Goal: Transaction & Acquisition: Obtain resource

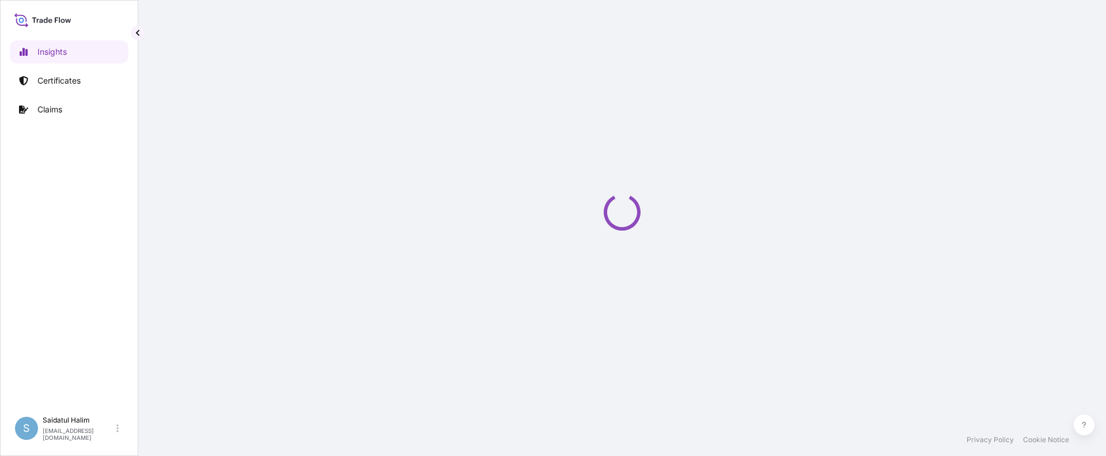
select select "2025"
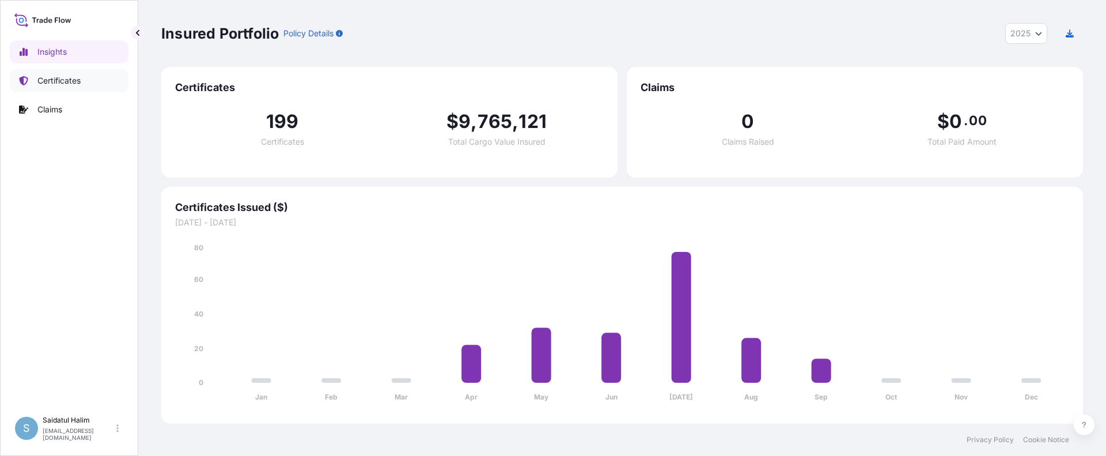
click at [95, 82] on link "Certificates" at bounding box center [69, 80] width 119 height 23
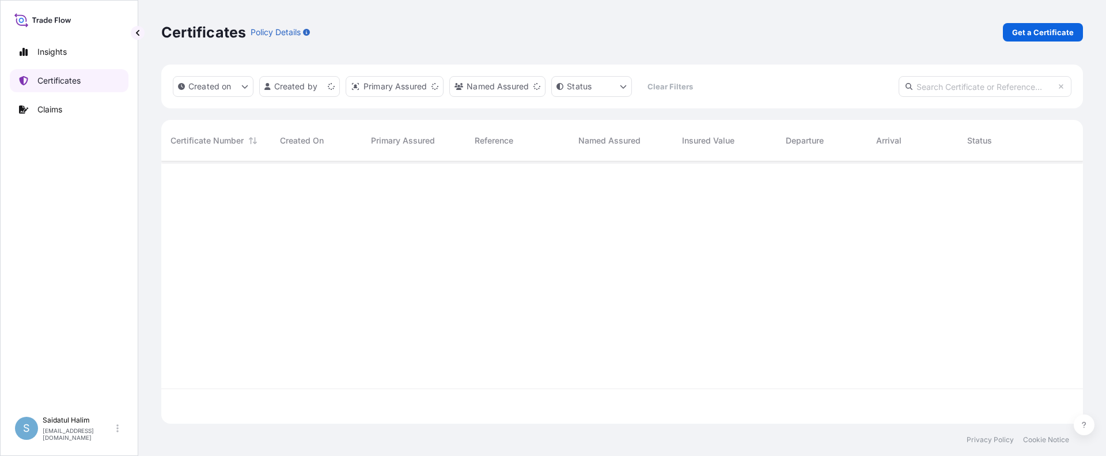
scroll to position [260, 913]
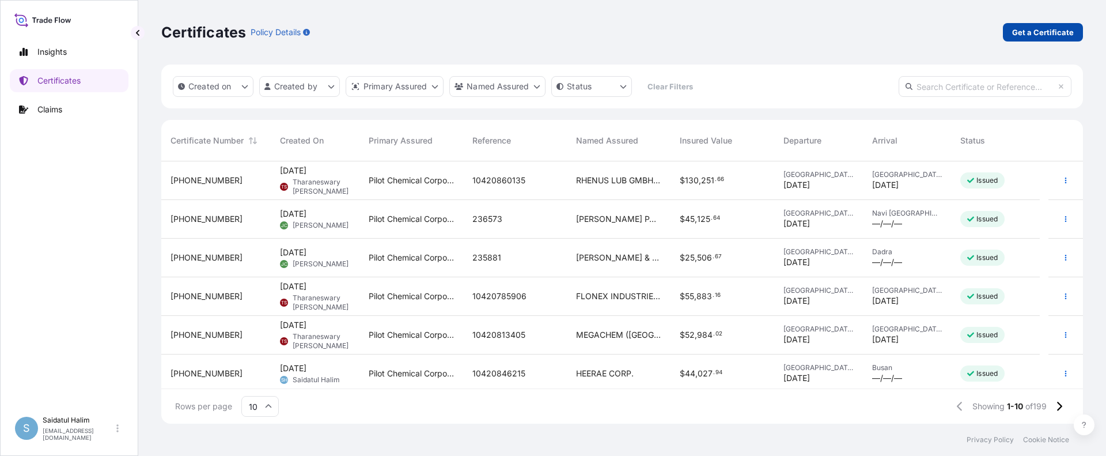
click at [1035, 30] on p "Get a Certificate" at bounding box center [1043, 33] width 62 height 12
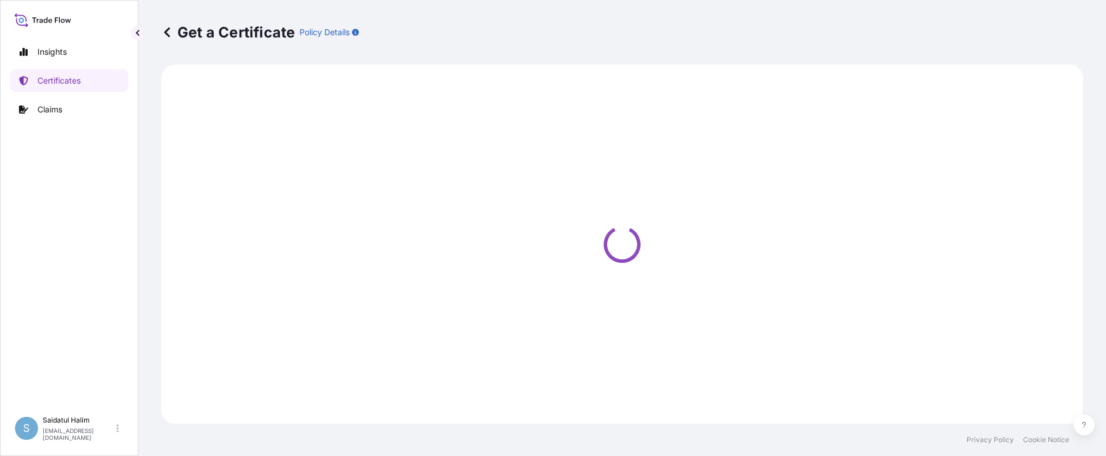
select select "Ocean Vessel"
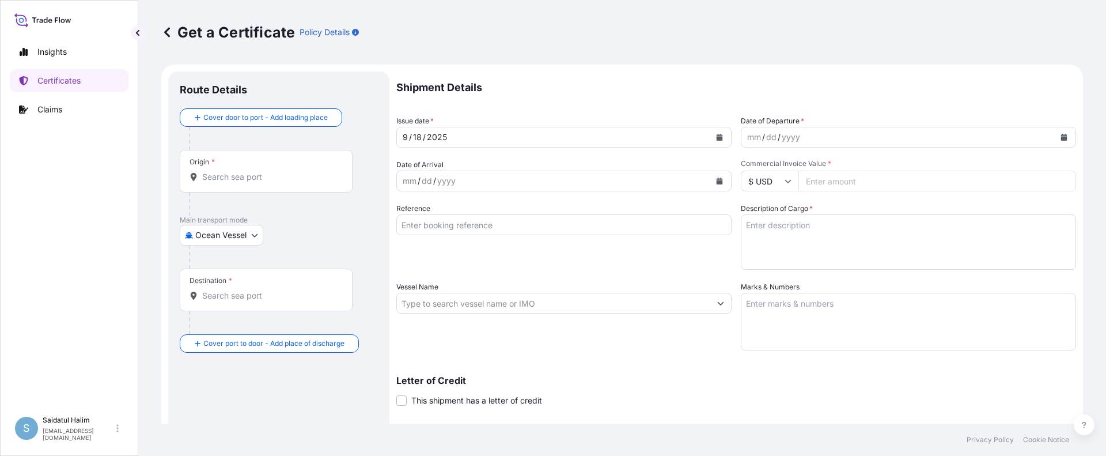
click at [694, 44] on div "Get a Certificate Policy Details" at bounding box center [622, 32] width 922 height 65
click at [225, 179] on input "Origin *" at bounding box center [270, 177] width 136 height 12
paste input "[GEOGRAPHIC_DATA], [GEOGRAPHIC_DATA]"
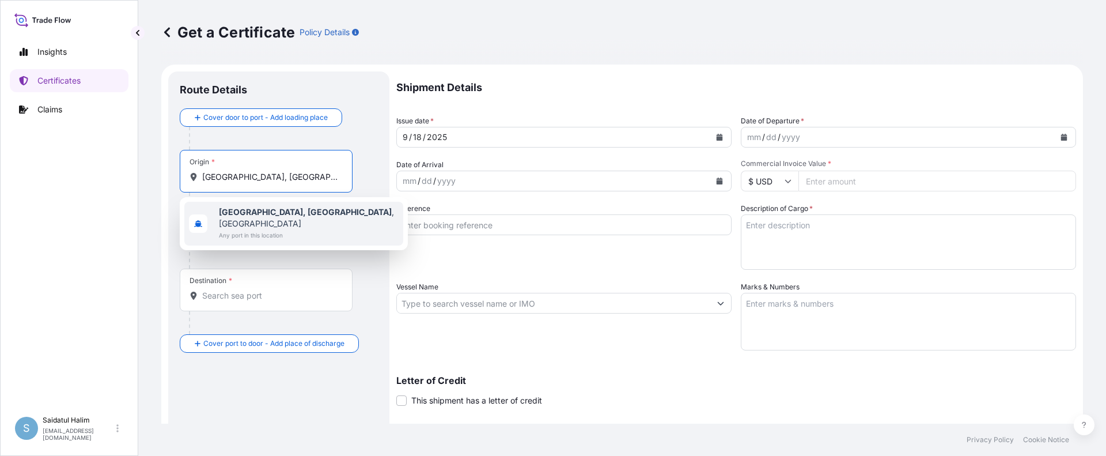
click at [244, 214] on b "[GEOGRAPHIC_DATA], [GEOGRAPHIC_DATA]" at bounding box center [305, 212] width 173 height 10
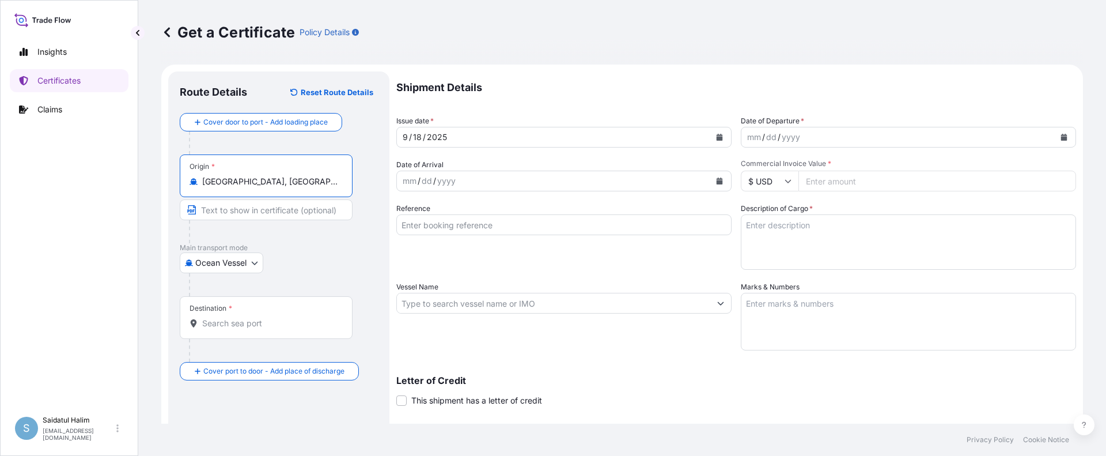
type input "[GEOGRAPHIC_DATA], [GEOGRAPHIC_DATA], [GEOGRAPHIC_DATA]"
drag, startPoint x: 704, startPoint y: 78, endPoint x: 572, endPoint y: 61, distance: 133.7
click at [704, 77] on p "Shipment Details" at bounding box center [736, 87] width 680 height 32
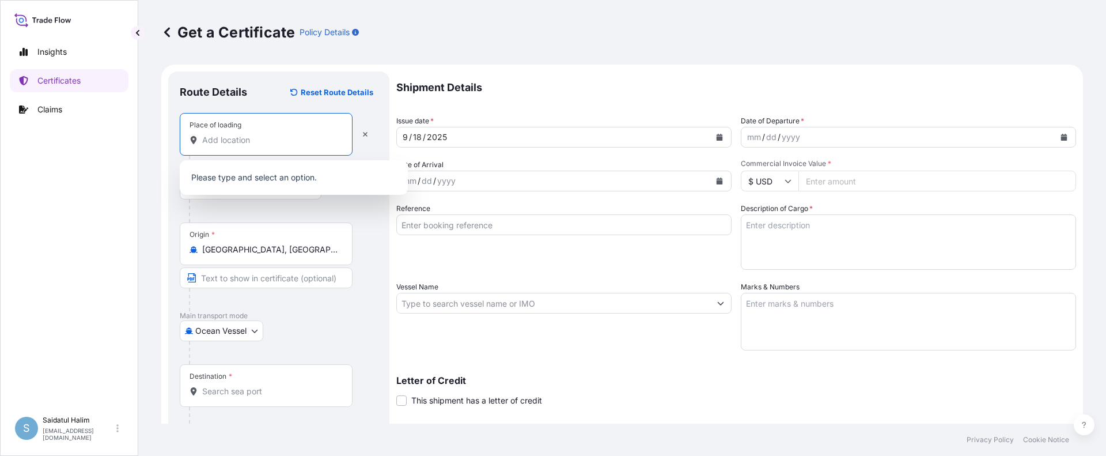
click at [240, 135] on input "Place of loading" at bounding box center [270, 140] width 136 height 12
paste input "[GEOGRAPHIC_DATA], [GEOGRAPHIC_DATA]"
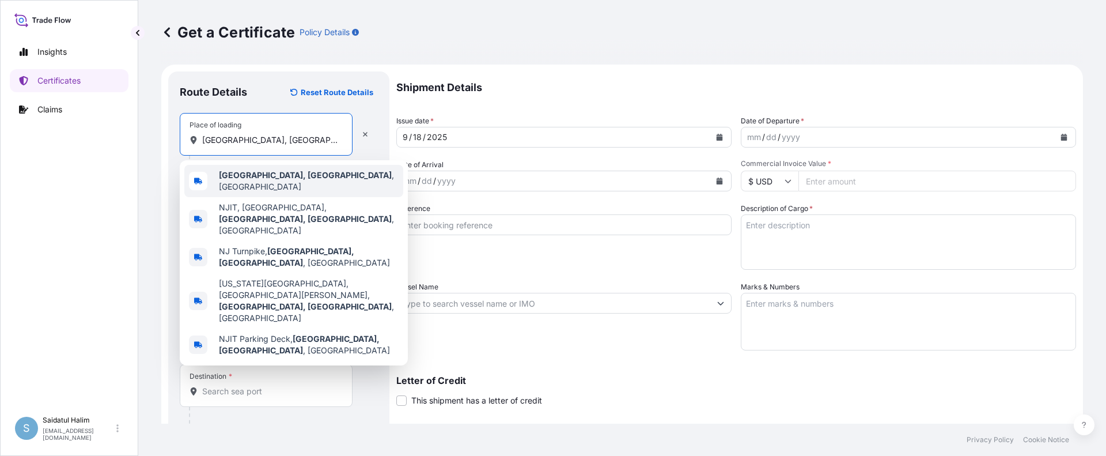
click at [266, 177] on span "[GEOGRAPHIC_DATA], [GEOGRAPHIC_DATA] , [GEOGRAPHIC_DATA]" at bounding box center [309, 180] width 180 height 23
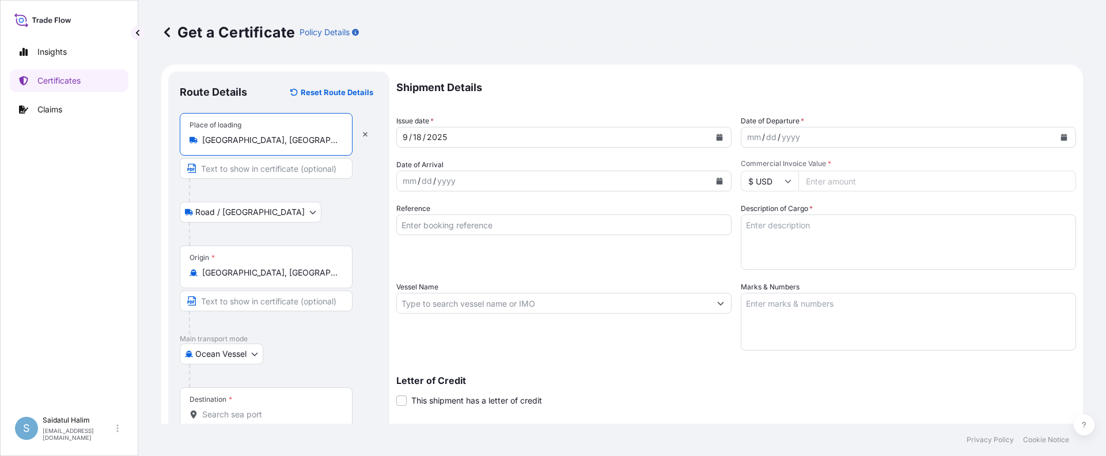
type input "[GEOGRAPHIC_DATA], [GEOGRAPHIC_DATA], [GEOGRAPHIC_DATA]"
click at [375, 191] on div at bounding box center [283, 190] width 189 height 23
click at [683, 73] on p "Shipment Details" at bounding box center [736, 87] width 680 height 32
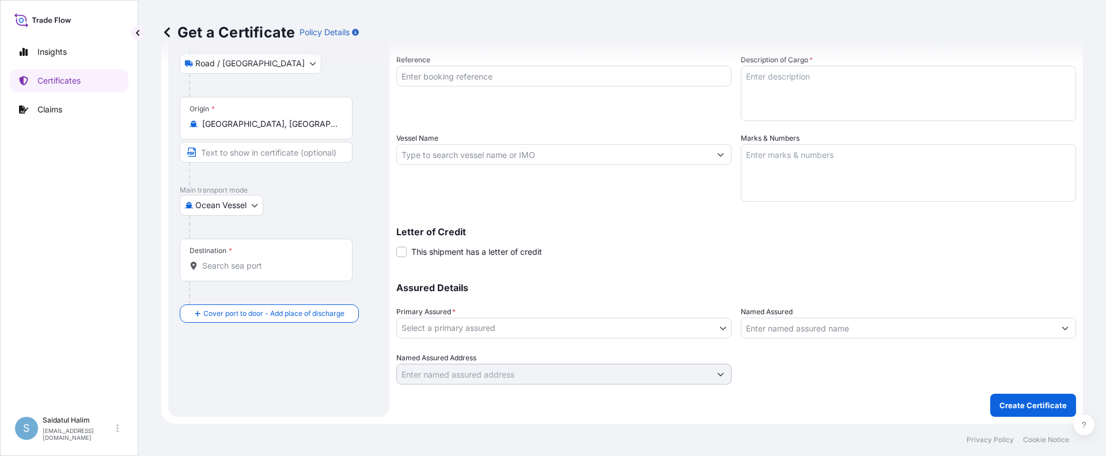
click at [226, 269] on input "Destination *" at bounding box center [270, 266] width 136 height 12
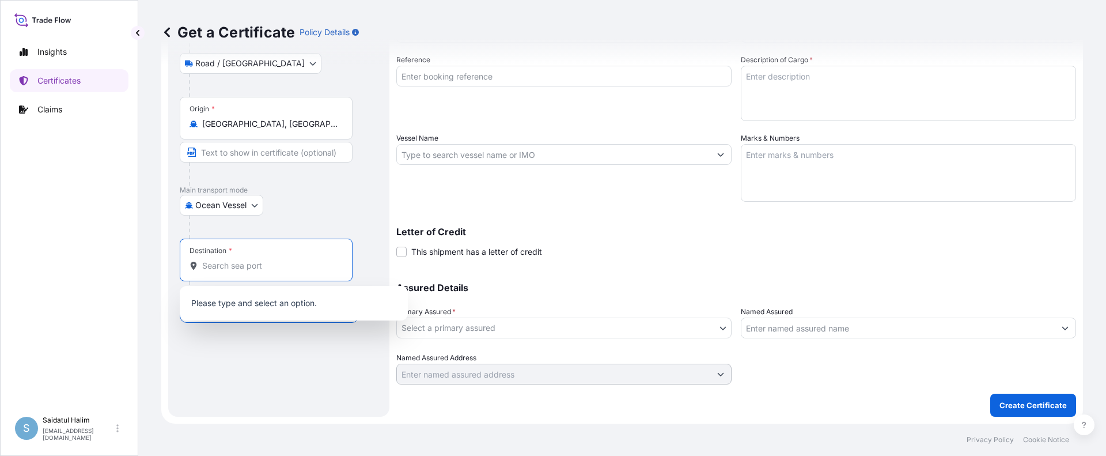
paste input "KEELUNG, [GEOGRAPHIC_DATA]"
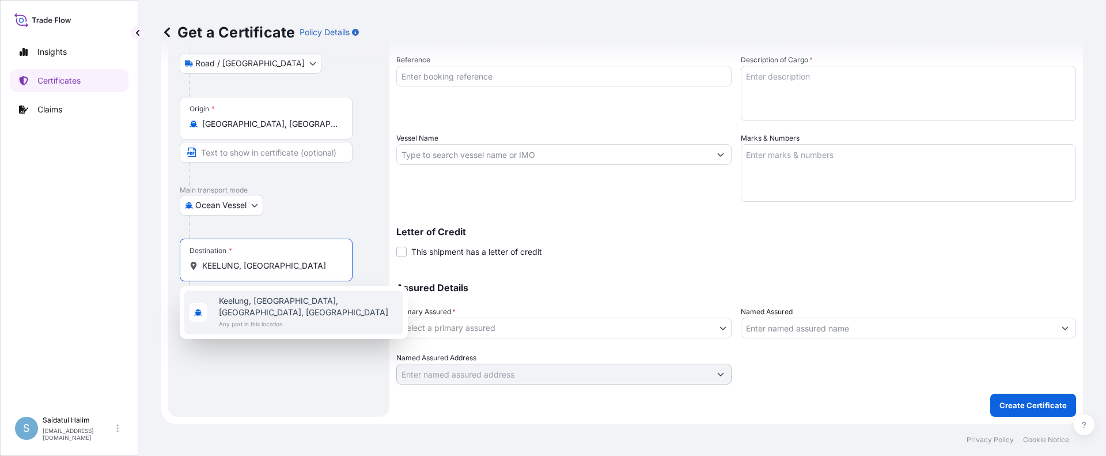
click at [250, 318] on span "Any port in this location" at bounding box center [309, 324] width 180 height 12
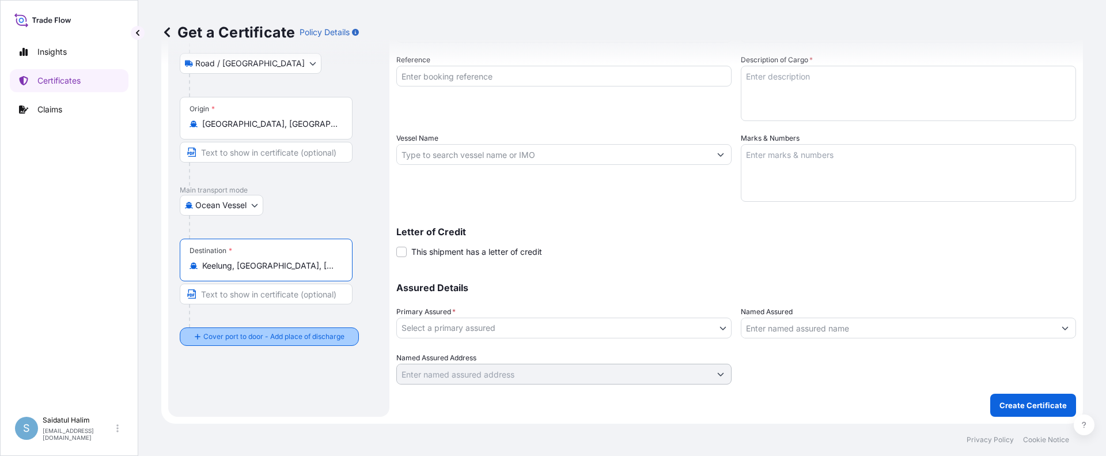
type input "Keelung, [GEOGRAPHIC_DATA], [GEOGRAPHIC_DATA], [GEOGRAPHIC_DATA]"
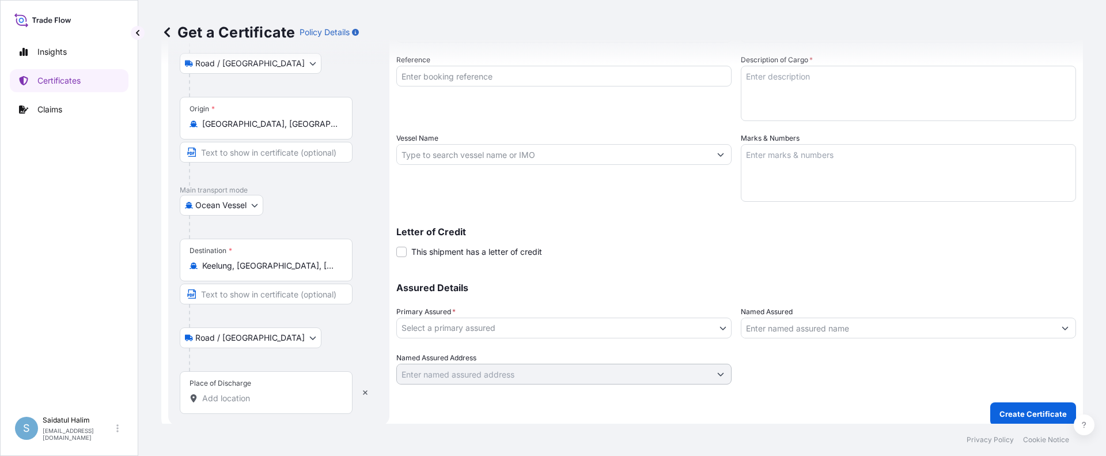
scroll to position [157, 0]
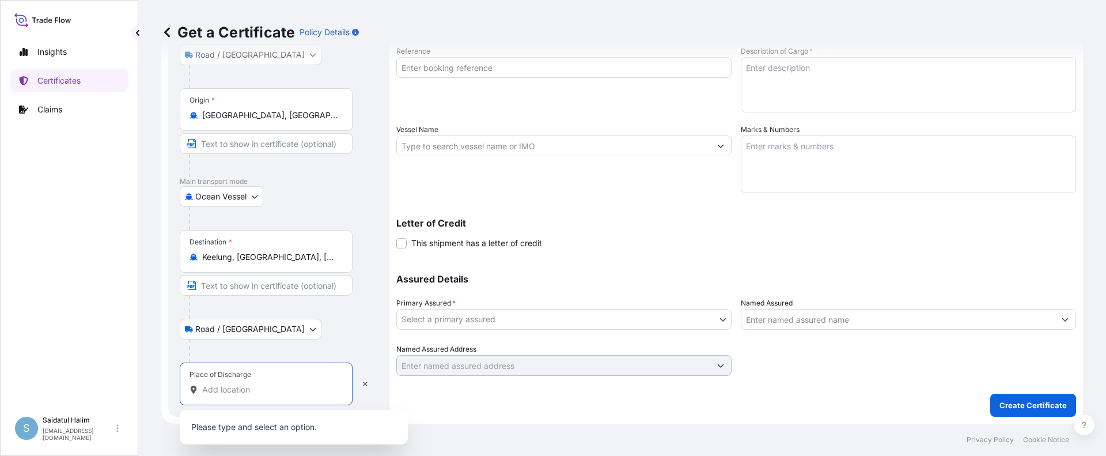
click at [240, 387] on input "Place of Discharge" at bounding box center [270, 390] width 136 height 12
paste input "KEELUNG, [GEOGRAPHIC_DATA]"
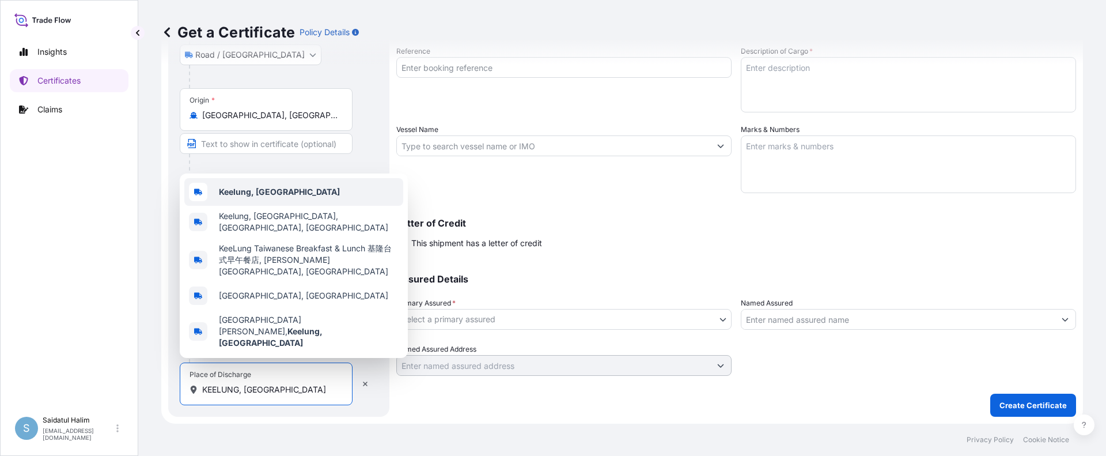
click at [266, 196] on b "Keelung, [GEOGRAPHIC_DATA]" at bounding box center [279, 192] width 121 height 10
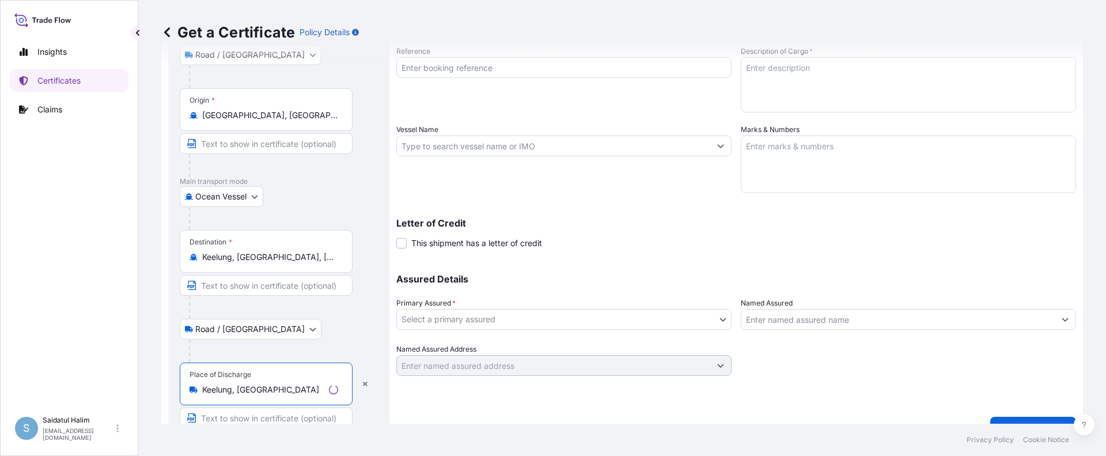
type input "Keelung, [GEOGRAPHIC_DATA]"
click at [715, 274] on p "Assured Details" at bounding box center [736, 278] width 680 height 9
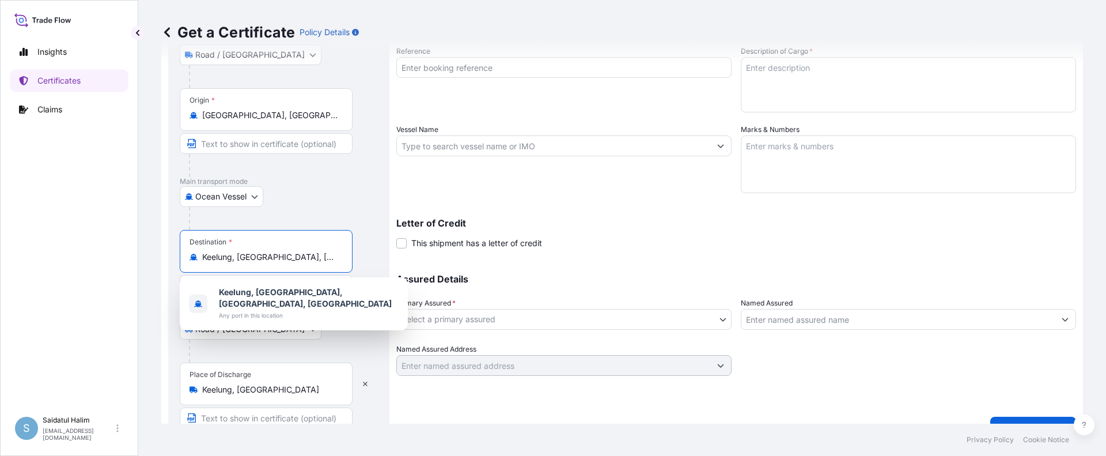
click at [305, 259] on input "Keelung, [GEOGRAPHIC_DATA], [GEOGRAPHIC_DATA], [GEOGRAPHIC_DATA]" at bounding box center [270, 257] width 136 height 12
drag, startPoint x: 325, startPoint y: 257, endPoint x: 162, endPoint y: 257, distance: 163.1
click at [162, 257] on form "Route Details Reset Route Details Place of loading [GEOGRAPHIC_DATA], [GEOGRAPH…" at bounding box center [622, 176] width 922 height 539
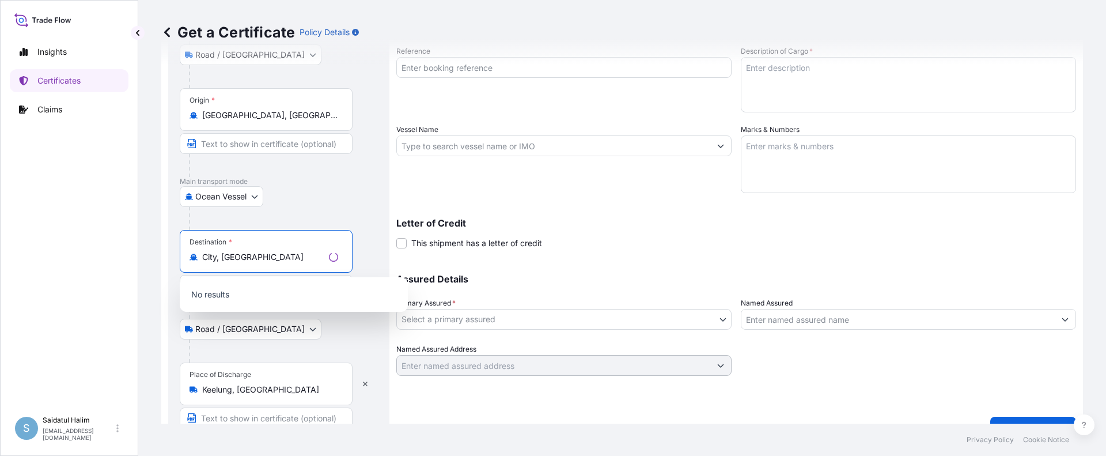
drag, startPoint x: 282, startPoint y: 254, endPoint x: 139, endPoint y: 254, distance: 142.9
click at [139, 254] on div "Get a Certificate Policy Details Route Details Reset Route Details Place of loa…" at bounding box center [622, 212] width 968 height 424
paste input "[GEOGRAPHIC_DATA]"
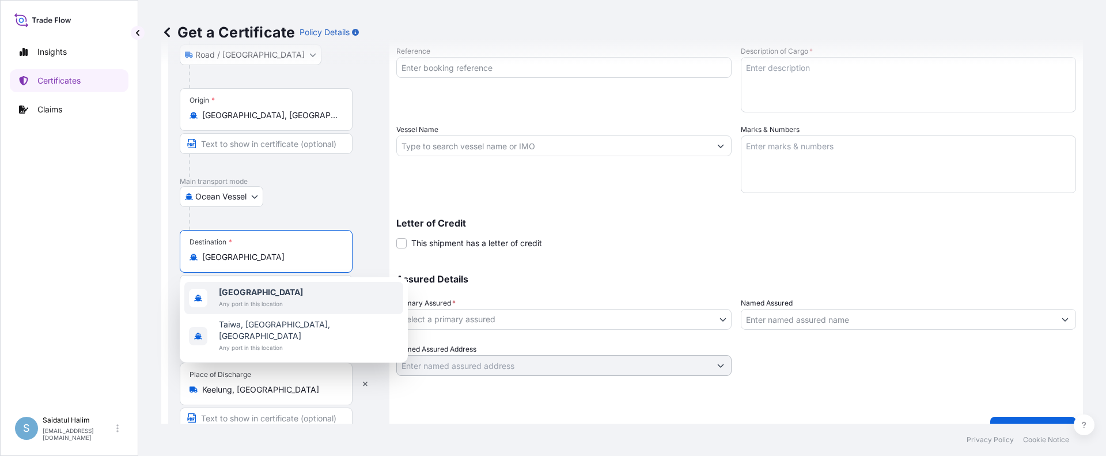
click at [253, 295] on span "[GEOGRAPHIC_DATA]" at bounding box center [261, 292] width 84 height 12
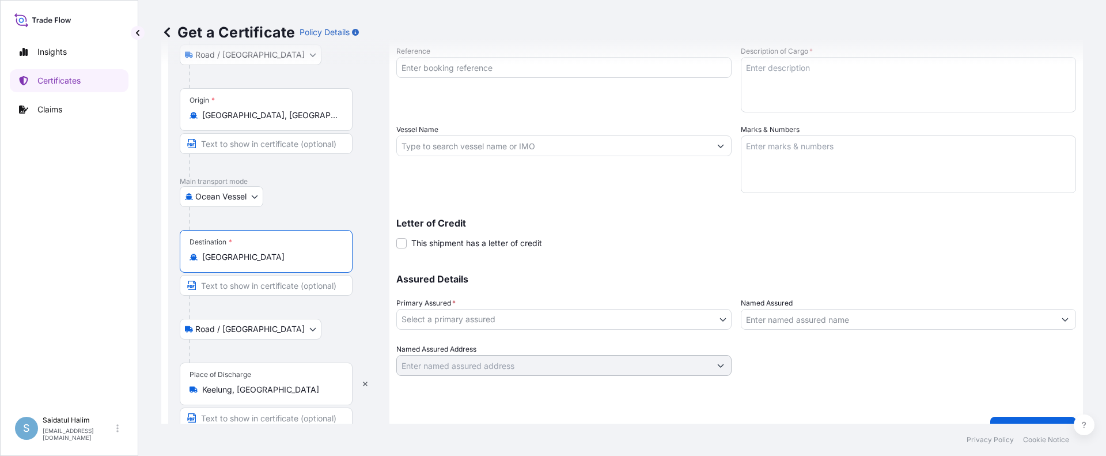
type input "[GEOGRAPHIC_DATA]"
click at [331, 325] on div "Road / [GEOGRAPHIC_DATA] / Inland" at bounding box center [279, 329] width 198 height 21
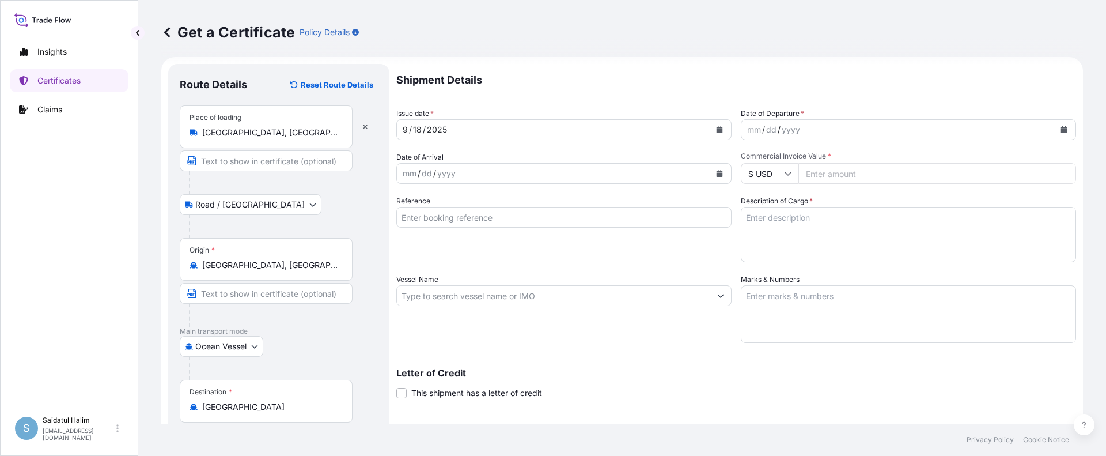
scroll to position [0, 0]
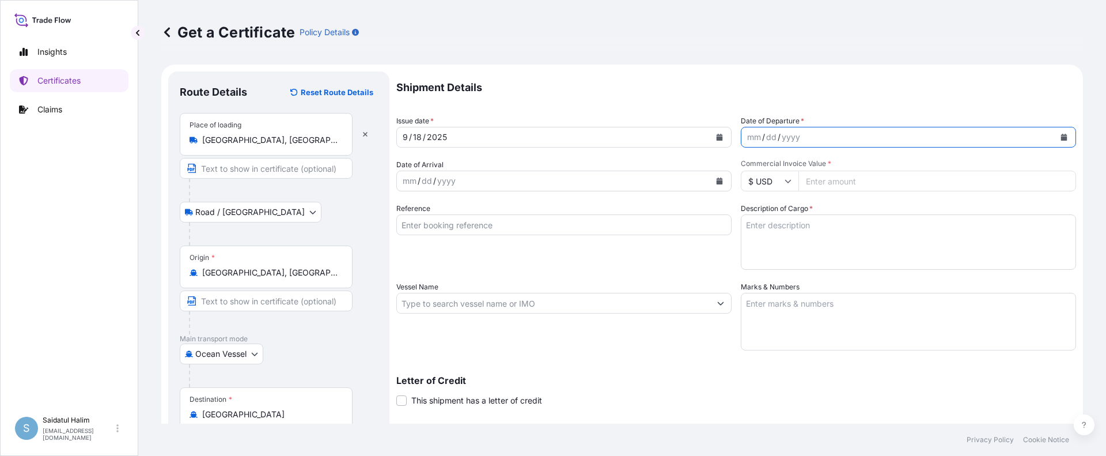
click at [1061, 136] on icon "Calendar" at bounding box center [1064, 137] width 7 height 7
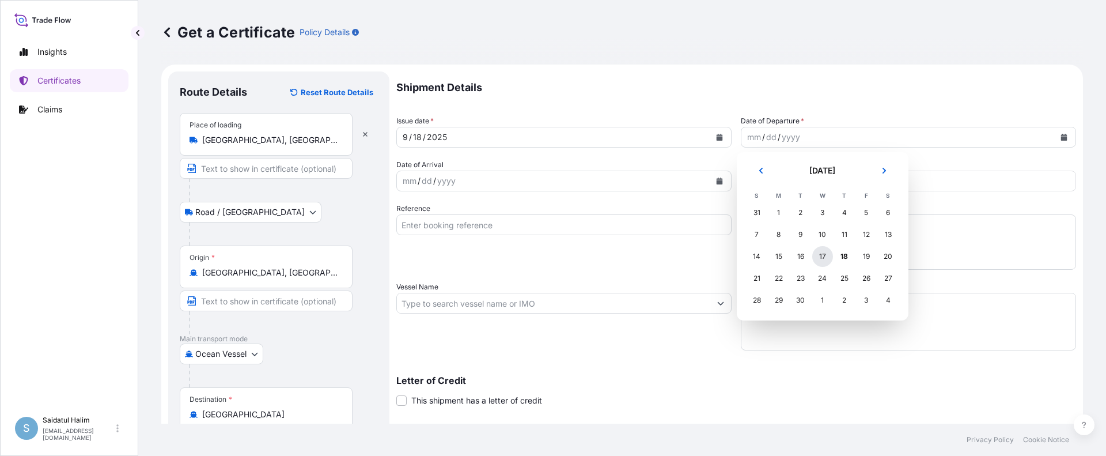
click at [829, 254] on div "17" at bounding box center [822, 256] width 21 height 21
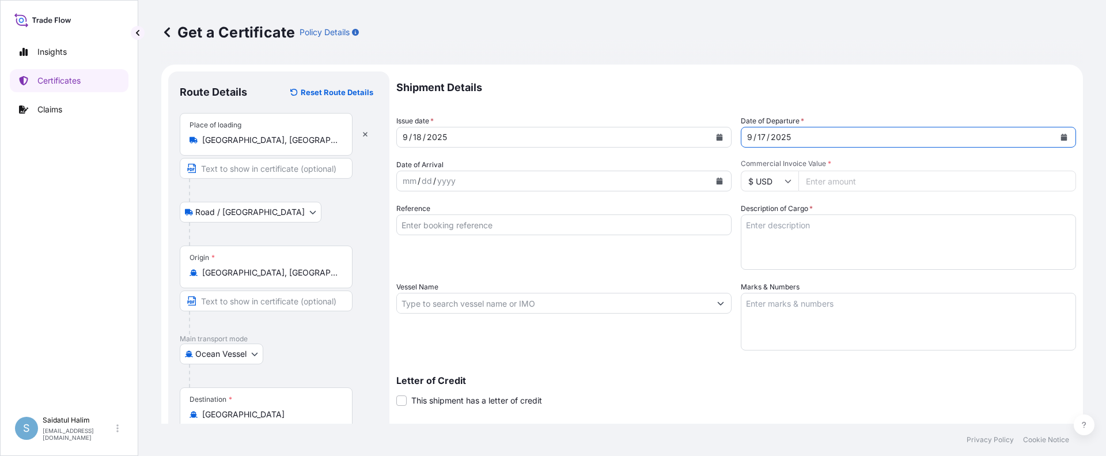
click at [842, 179] on input "Commercial Invoice Value *" at bounding box center [938, 181] width 278 height 21
paste input "42677.31"
type input "42677.31"
click at [639, 232] on input "Reference" at bounding box center [563, 224] width 335 height 21
paste input "10420851449"
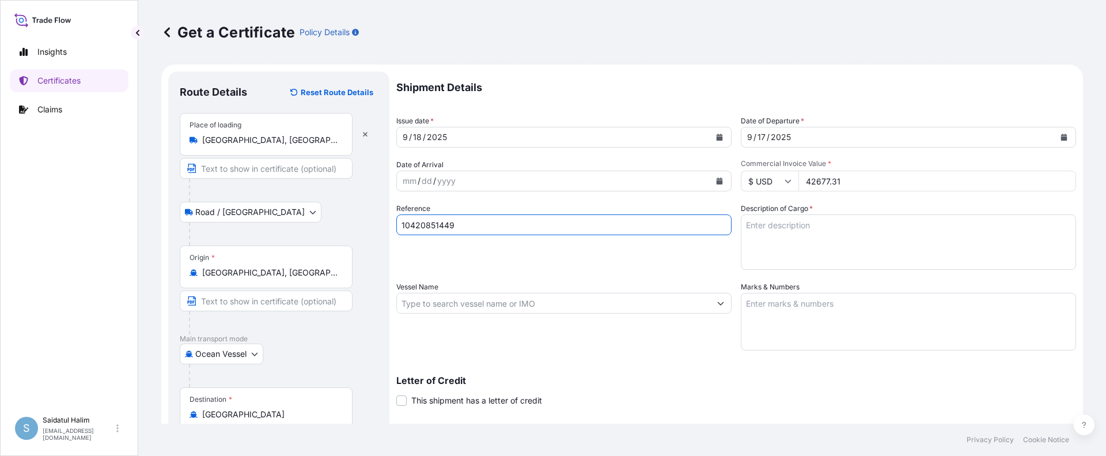
type input "10420851449"
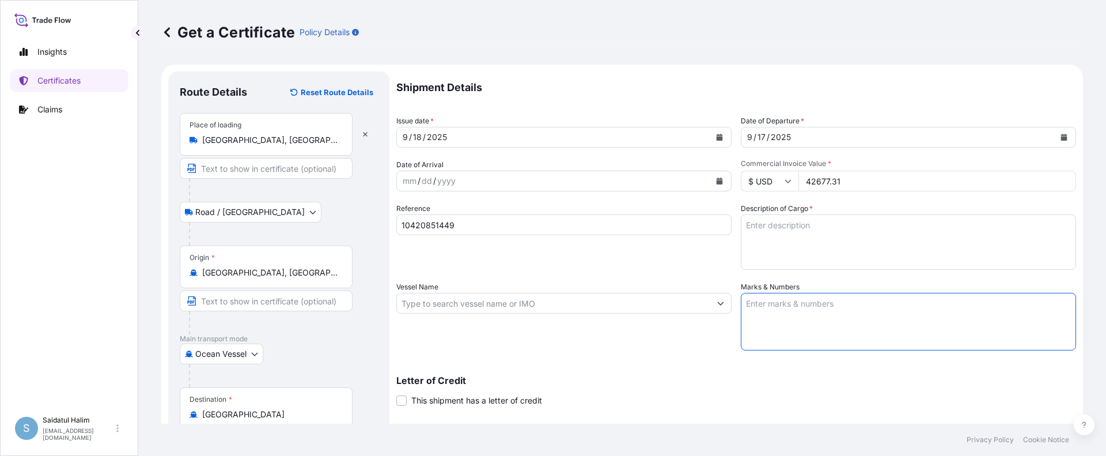
click at [796, 304] on textarea "Marks & Numbers" at bounding box center [908, 322] width 335 height 58
paste textarea "10420851449"
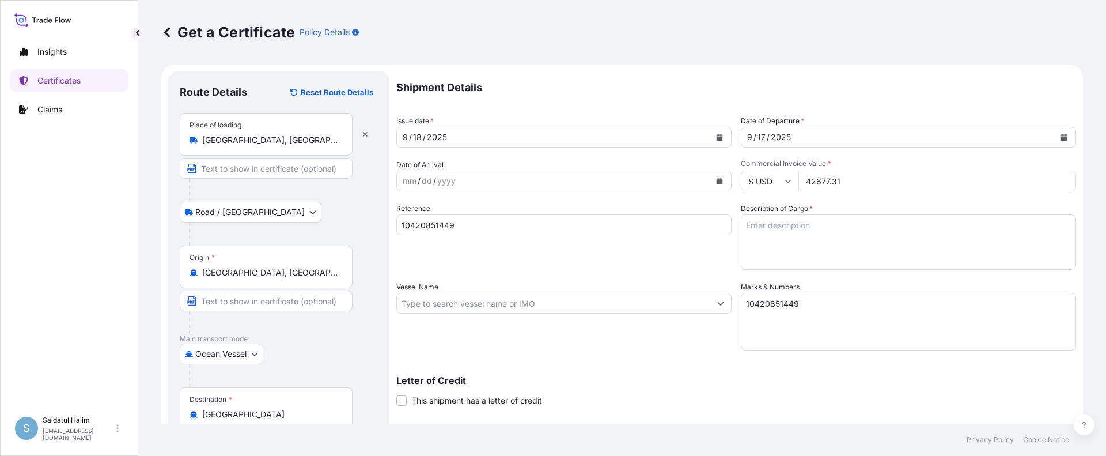
click at [759, 317] on textarea "10420851449" at bounding box center [908, 322] width 335 height 58
paste textarea "I250801001 236166"
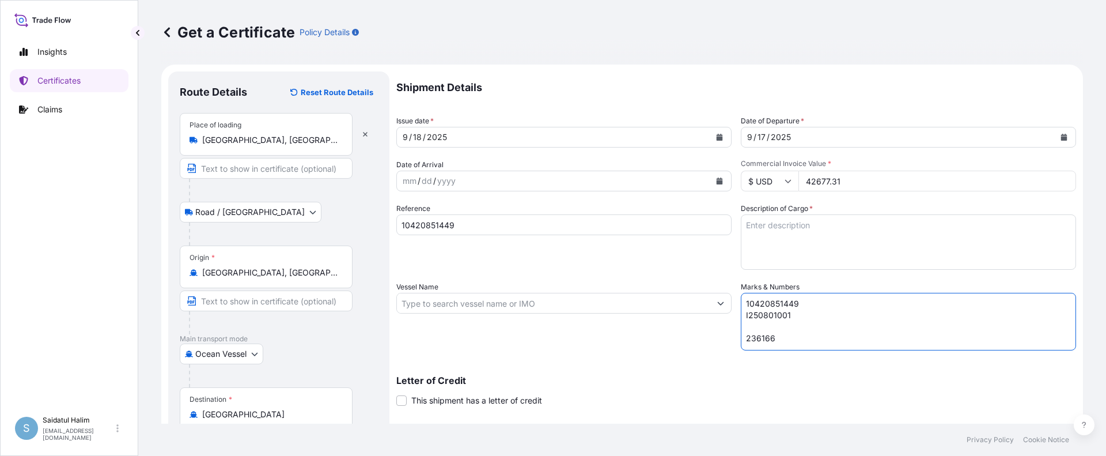
click at [760, 325] on textarea "10420851449 I250801001 236166" at bounding box center [908, 322] width 335 height 58
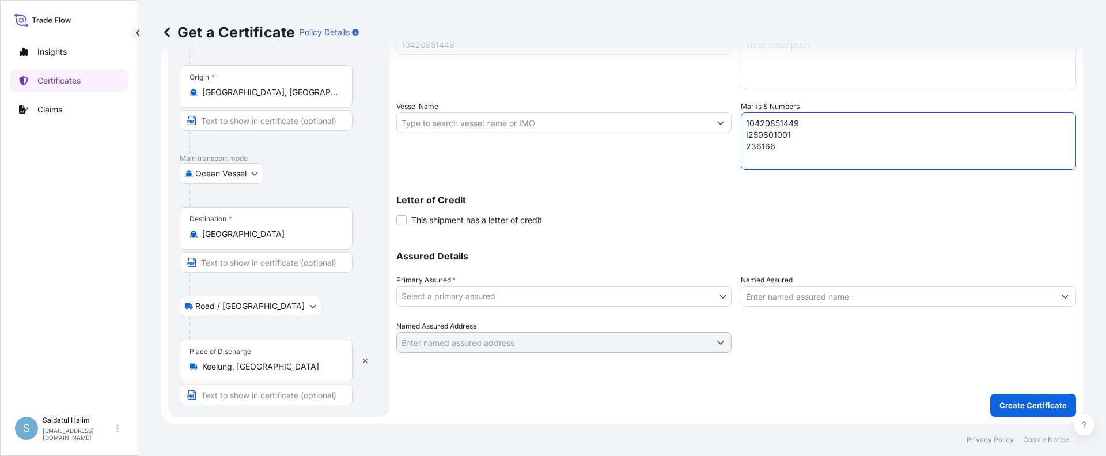
type textarea "10420851449 I250801001 236166"
drag, startPoint x: 614, startPoint y: 244, endPoint x: 632, endPoint y: 297, distance: 55.9
click at [614, 244] on div "Assured Details Primary Assured * Select a primary assured Pilot Chemical Corpo…" at bounding box center [736, 294] width 680 height 115
click at [634, 295] on body "Insights Certificates Claims S Saidatul Halim [EMAIL_ADDRESS][PERSON_NAME][DOMA…" at bounding box center [553, 228] width 1106 height 456
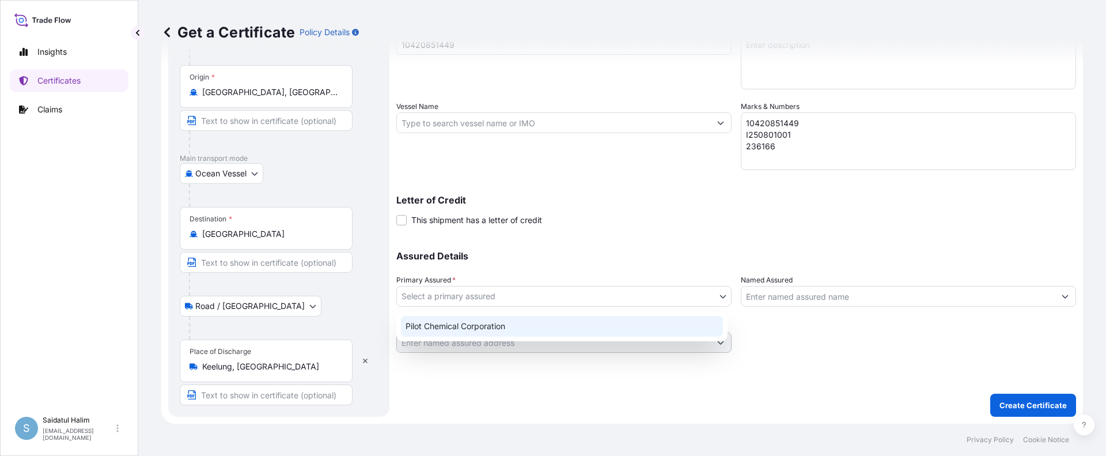
click at [483, 325] on div "Pilot Chemical Corporation" at bounding box center [562, 326] width 322 height 21
select select "31545"
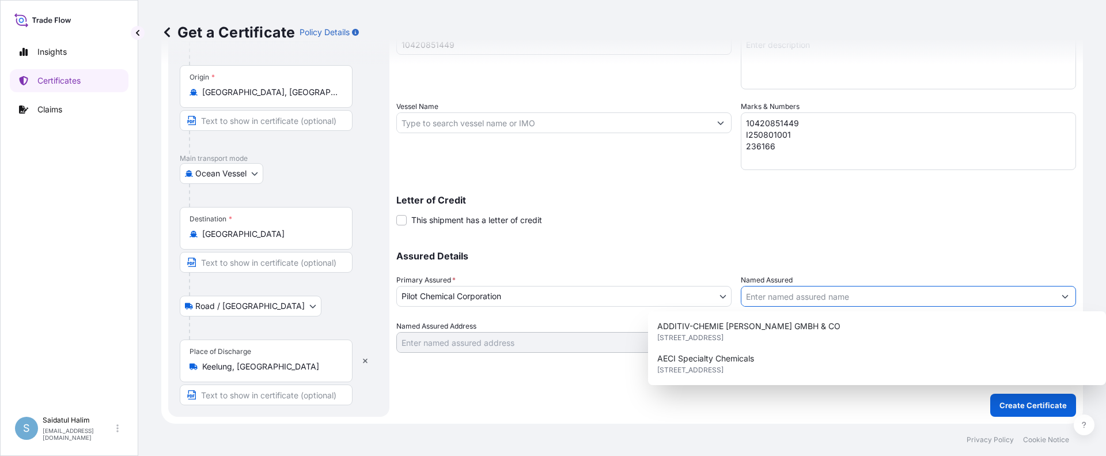
click at [802, 296] on input "Named Assured" at bounding box center [898, 296] width 313 height 21
paste input "NENSHIC INDUSTRIAL CO.. LTD."
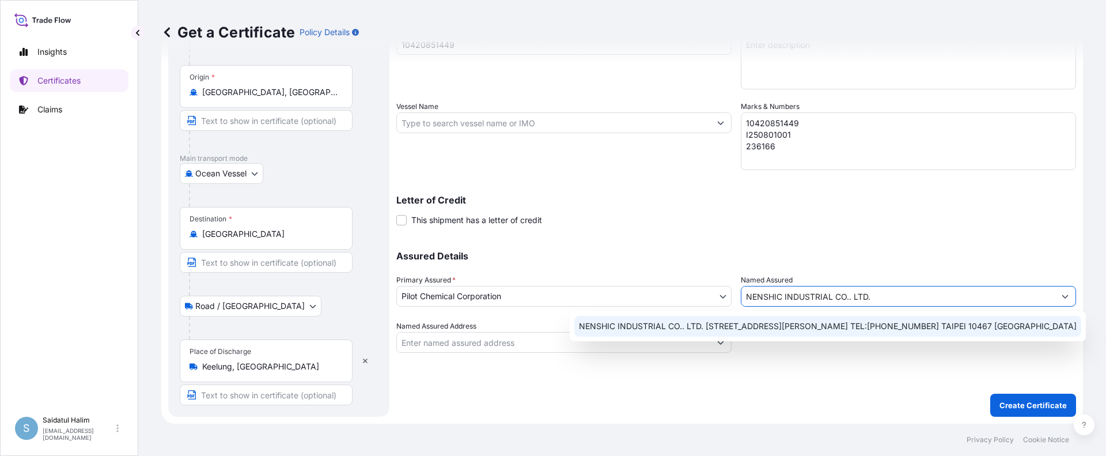
click at [820, 326] on span "NENSHIC INDUSTRIAL CO.. LTD. [STREET_ADDRESS][PERSON_NAME] TEL:[PHONE_NUMBER] T…" at bounding box center [828, 326] width 498 height 12
type input "NENSHIC INDUSTRIAL CO.. LTD. [STREET_ADDRESS][PERSON_NAME] TEL:[PHONE_NUMBER] T…"
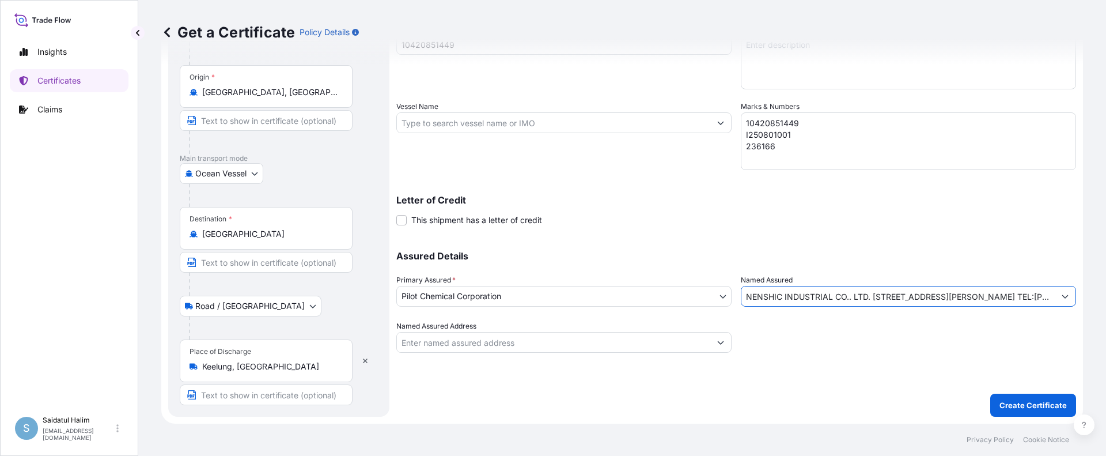
click at [808, 371] on div "Shipment Details Issue date * [DATE] Date of Departure * [DATE] Date of Arrival…" at bounding box center [736, 154] width 680 height 526
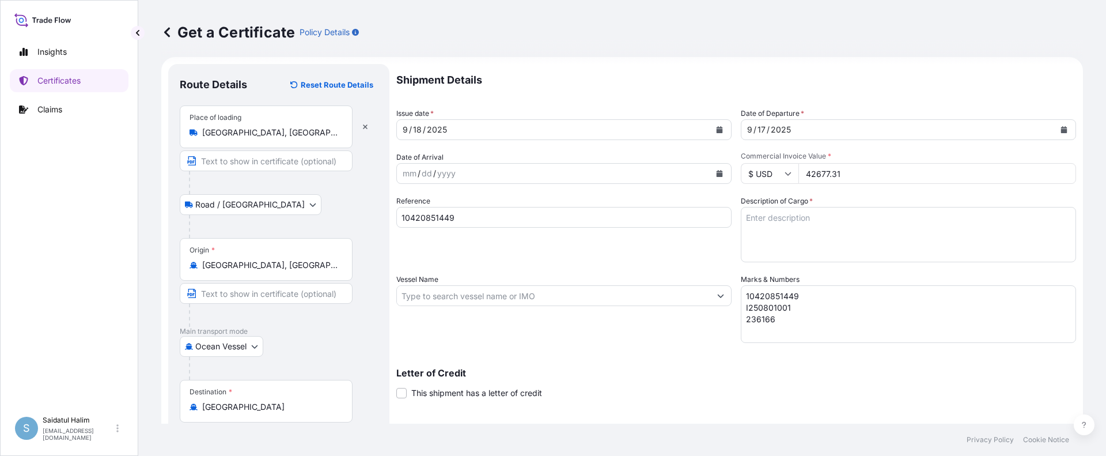
scroll to position [0, 0]
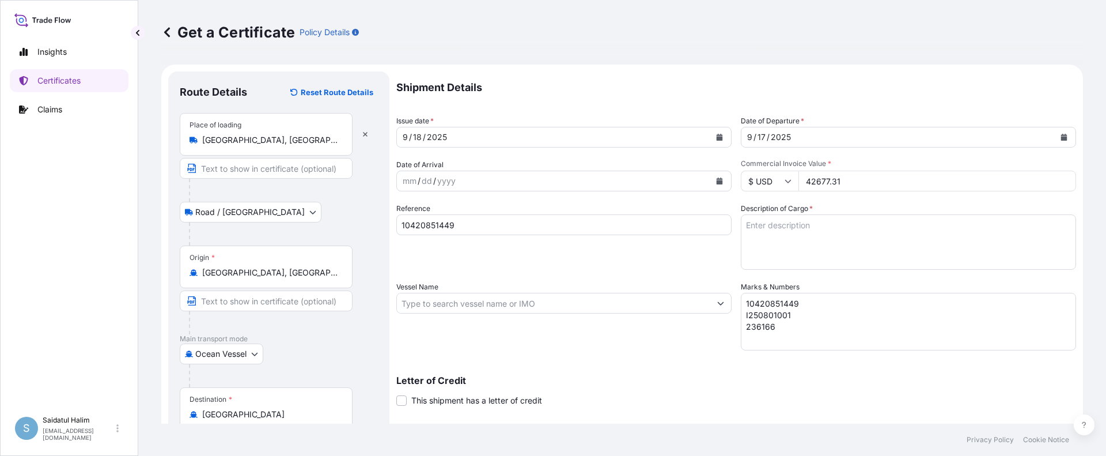
click at [773, 226] on textarea "Description of Cargo *" at bounding box center [908, 241] width 335 height 55
click at [647, 303] on input "Vessel Name" at bounding box center [553, 303] width 313 height 21
paste input "CCNI ARAUCO"
click at [611, 308] on input "CCNI ARAUCO, V." at bounding box center [553, 303] width 313 height 21
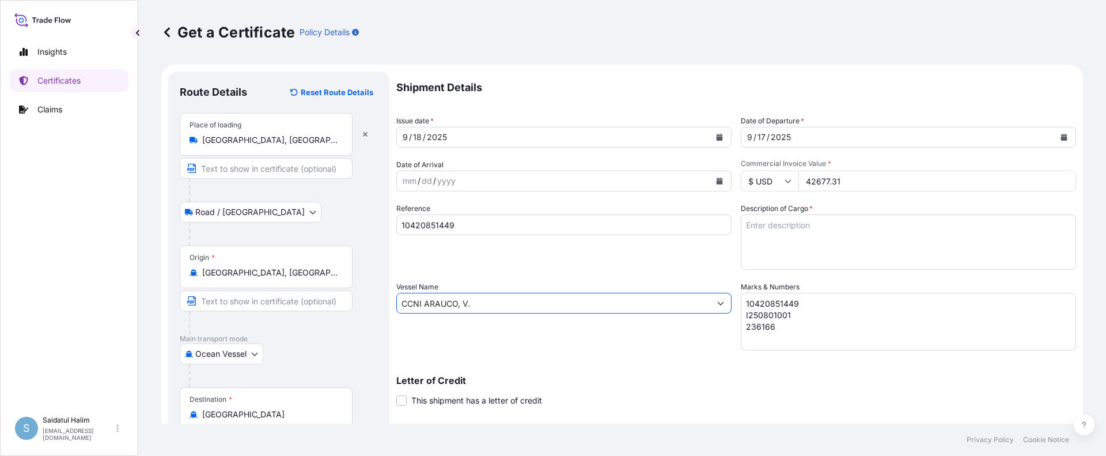
paste input "536W"
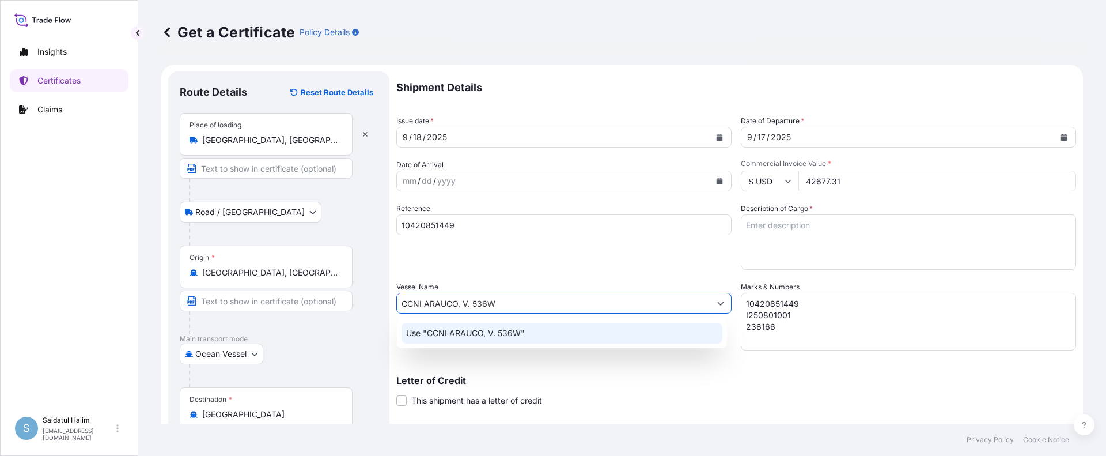
type input "CCNI ARAUCO, V. 536W"
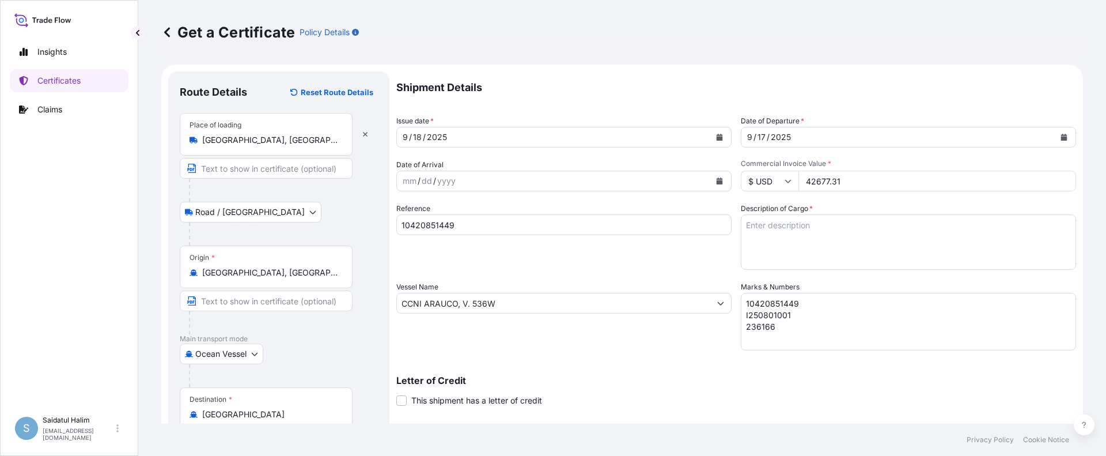
click at [815, 231] on textarea "Description of Cargo *" at bounding box center [908, 241] width 335 height 55
paste textarea "BULK UNPACKED LOADED INTO 1 20FT ISOTANK - DANGEROUS LIQUIDS CALFAX DB-45"
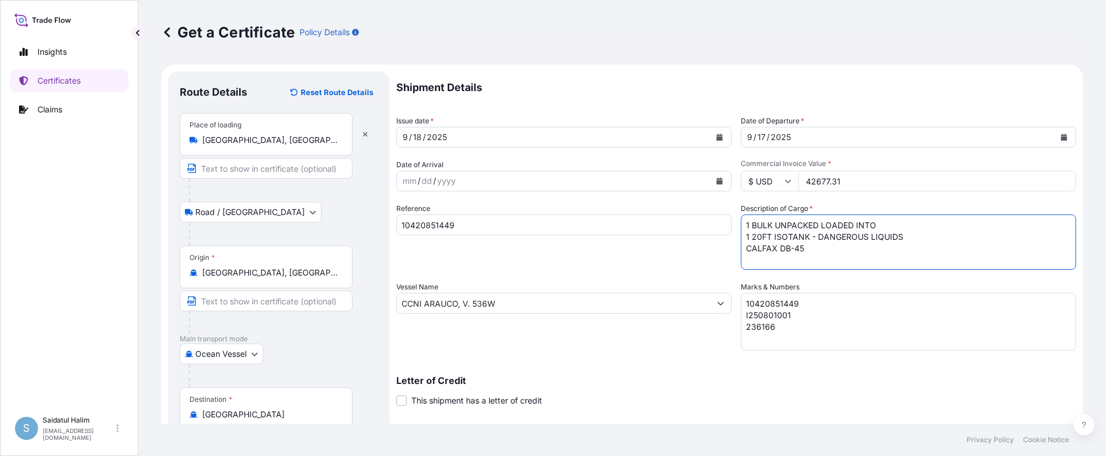
scroll to position [7, 0]
click at [780, 265] on textarea "1 BULK UNPACKED LOADED INTO 1 20FT ISOTANK - DANGEROUS LIQUIDS CALFAX DB-45" at bounding box center [908, 241] width 335 height 55
paste textarea "UN3082, ENVIRONMENTALLY HAZARDOUS SUBSTANCE, LIQUID, N.O.S. (DODECYL DIPHENYL O…"
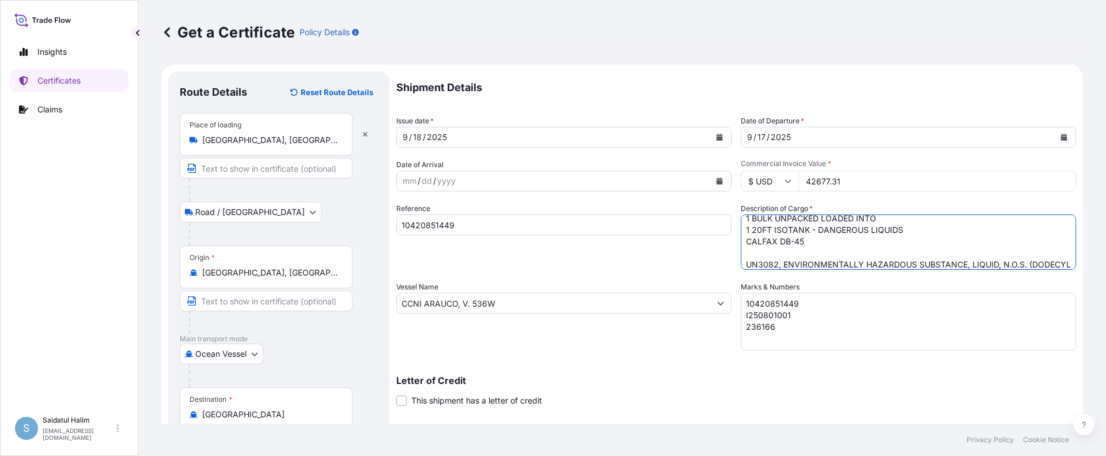
scroll to position [18, 0]
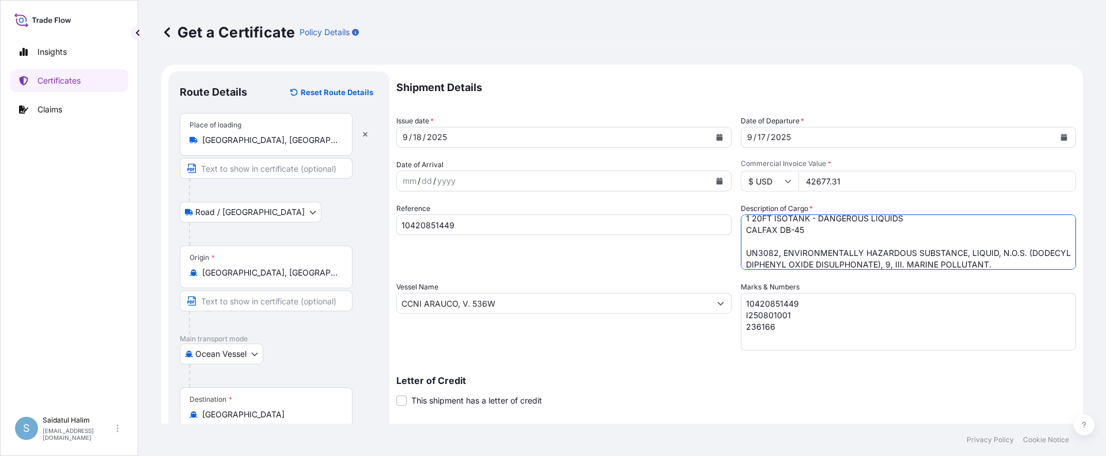
type textarea "1 BULK UNPACKED LOADED INTO 1 20FT ISOTANK - DANGEROUS LIQUIDS CALFAX DB-45 UN3…"
click at [727, 361] on div "Shipment Details Issue date * [DATE] Date of Departure * [DATE] Date of Arrival…" at bounding box center [736, 302] width 680 height 462
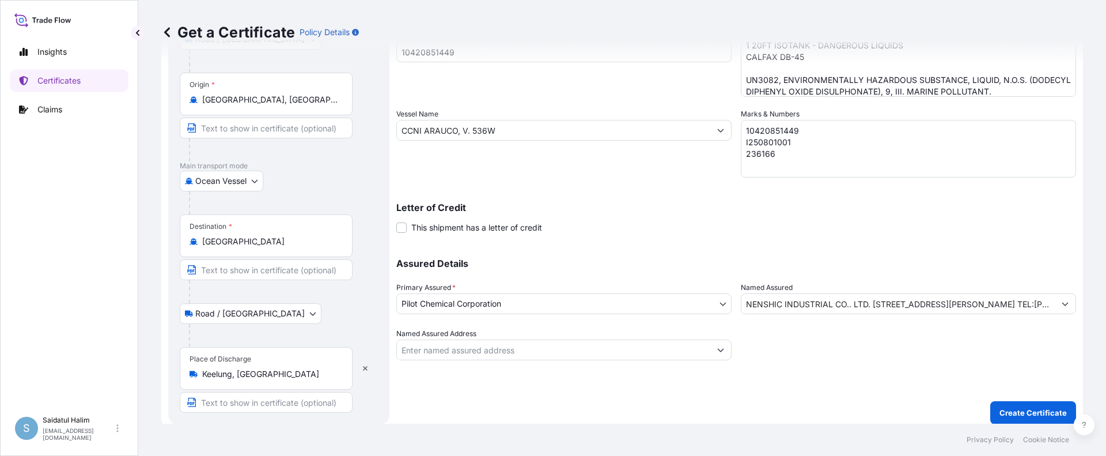
scroll to position [180, 0]
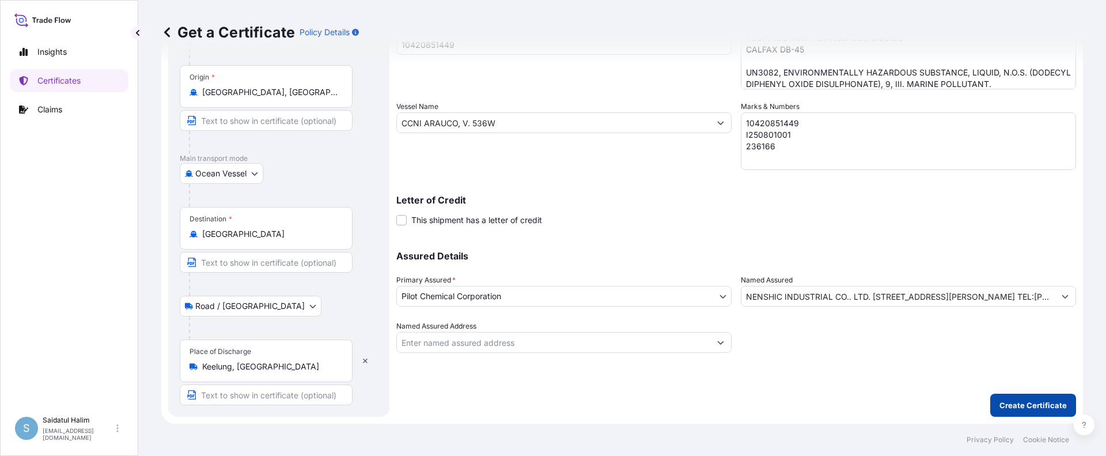
click at [1048, 403] on p "Create Certificate" at bounding box center [1033, 405] width 67 height 12
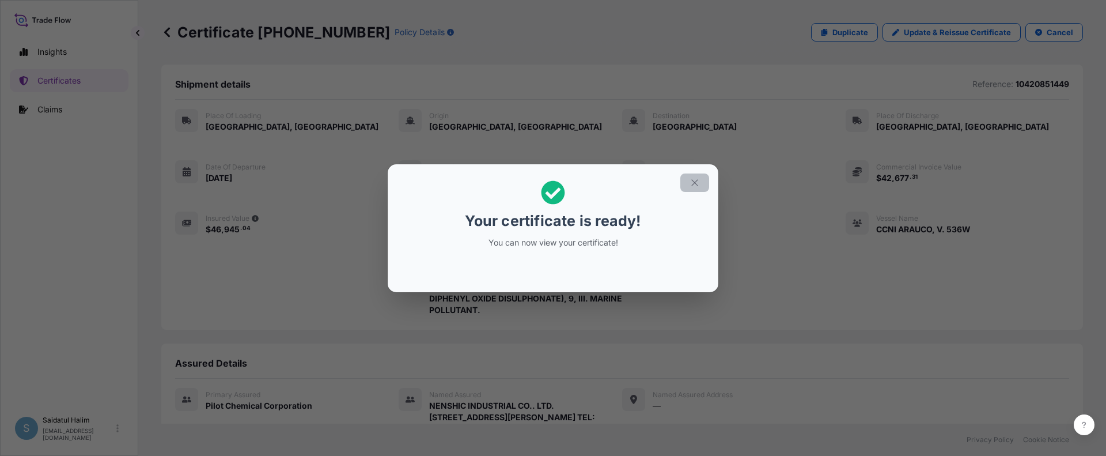
click at [692, 182] on icon "button" at bounding box center [695, 182] width 10 height 10
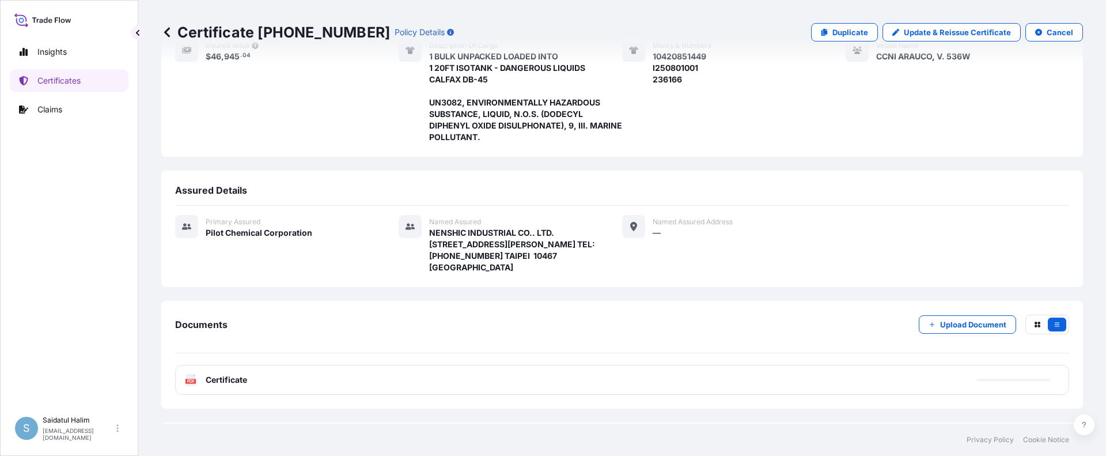
scroll to position [218, 0]
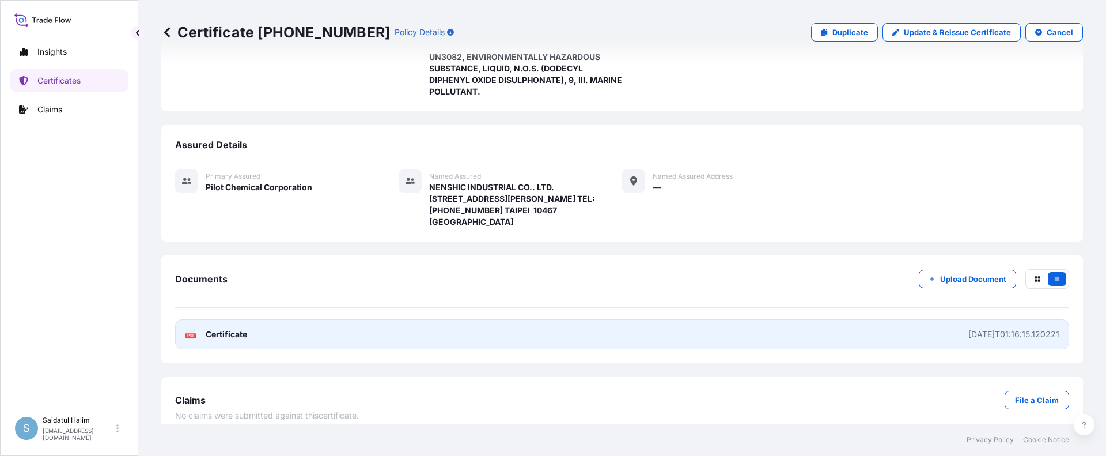
click at [566, 319] on link "PDF Certificate [DATE]T01:16:15.120221" at bounding box center [622, 334] width 894 height 30
